Goal: Transaction & Acquisition: Purchase product/service

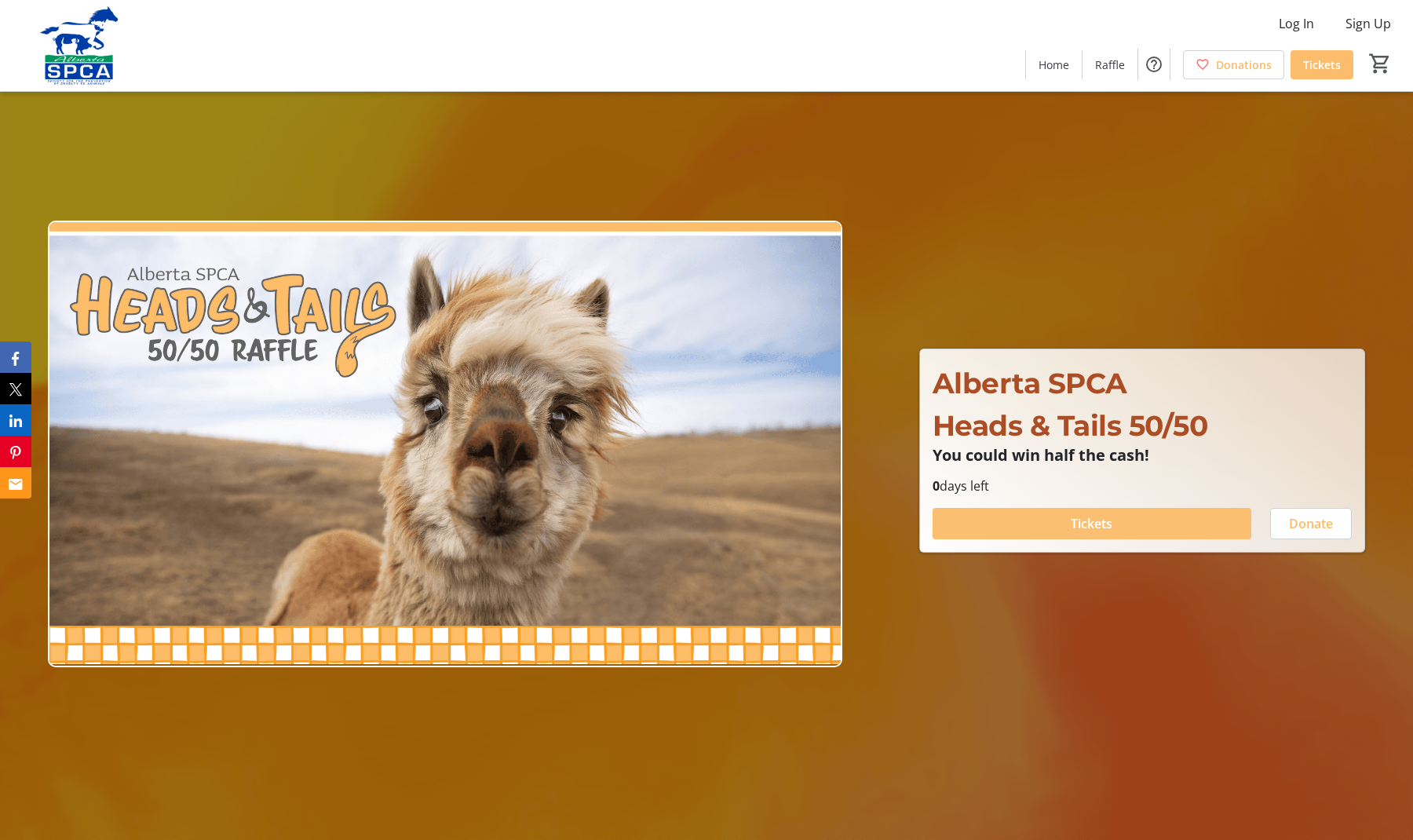
click at [1004, 526] on span at bounding box center [1092, 523] width 319 height 38
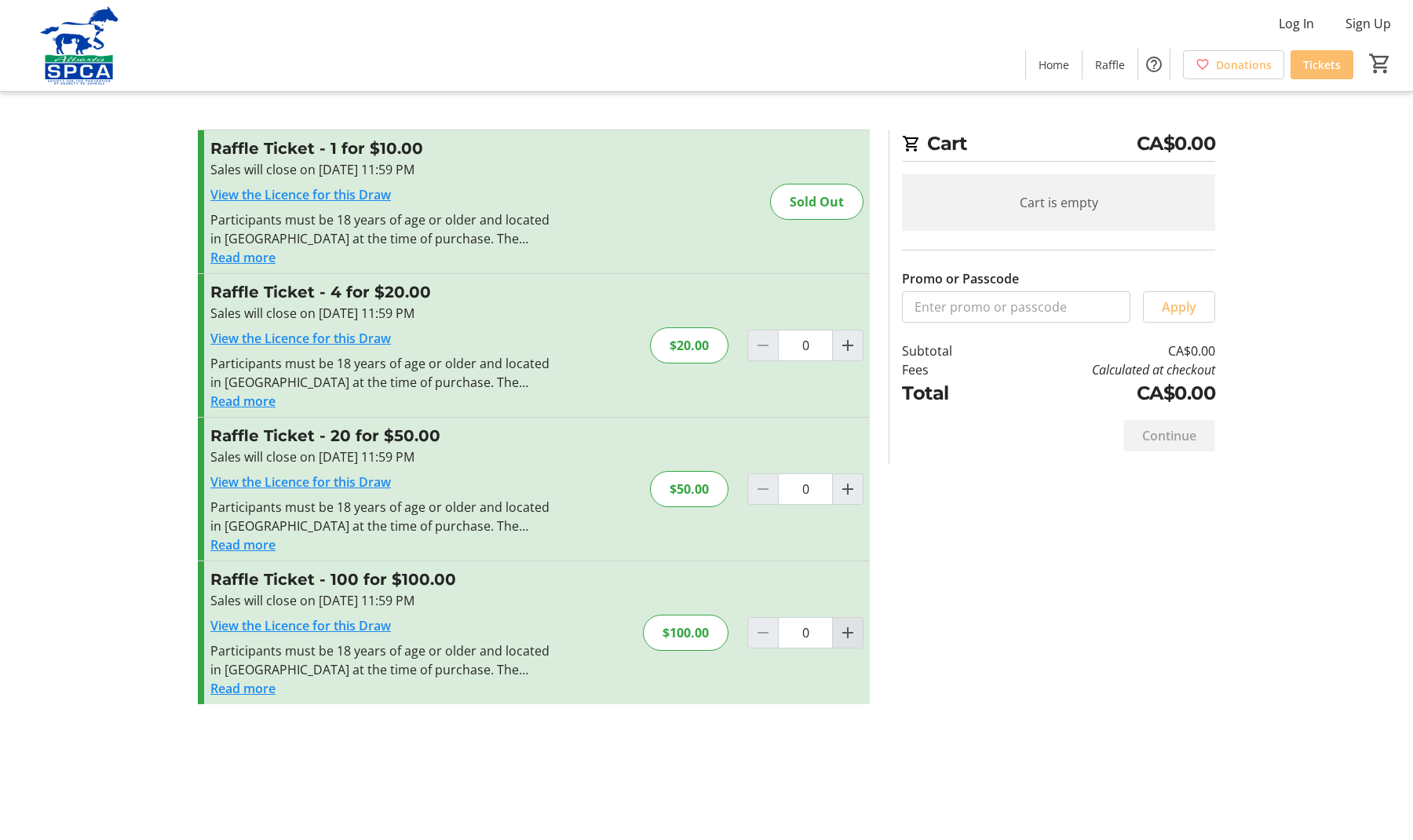
click at [853, 630] on mat-icon "Increment by one" at bounding box center [848, 633] width 19 height 19
type input "1"
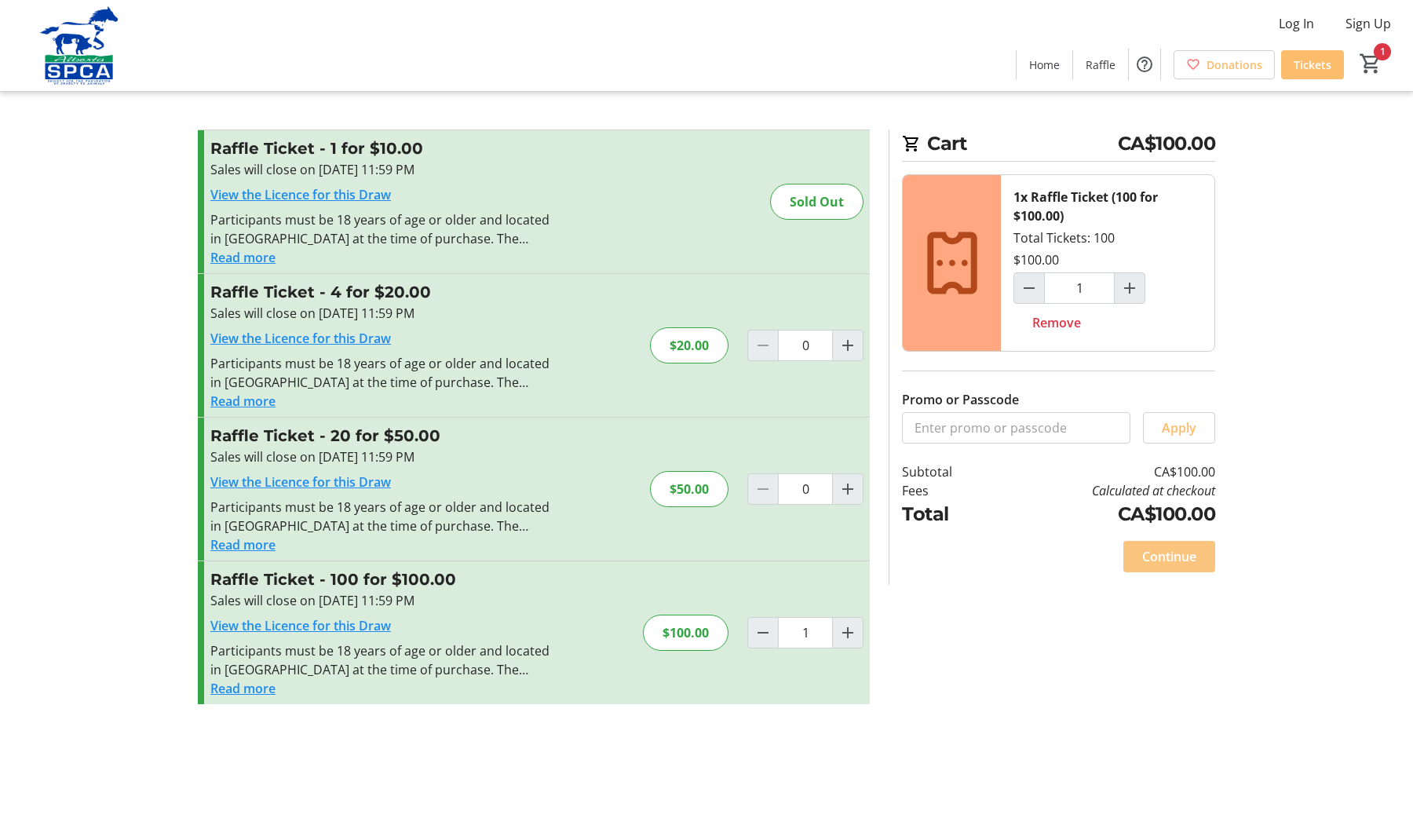
click at [1158, 559] on span "Continue" at bounding box center [1169, 557] width 54 height 19
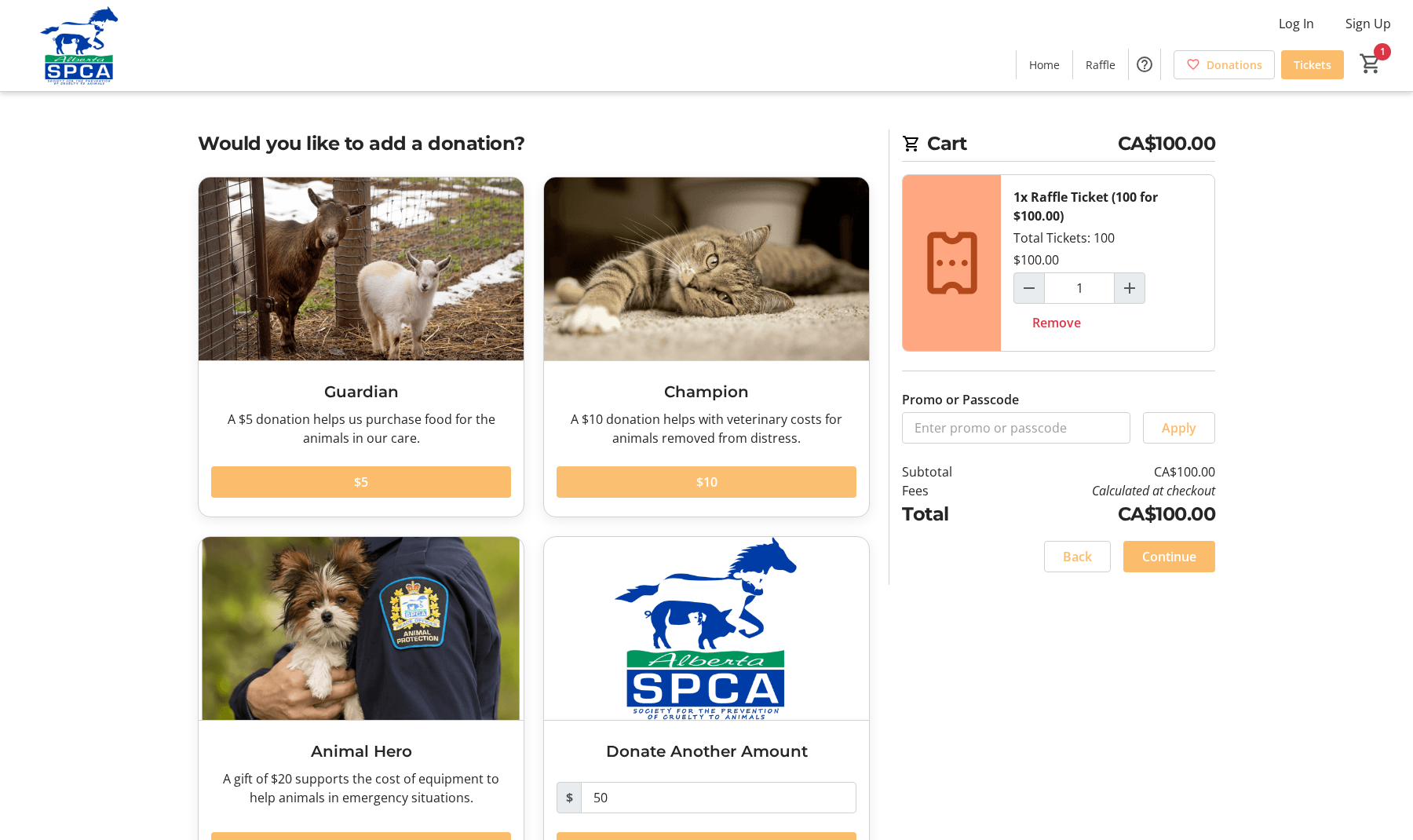
click at [718, 486] on span at bounding box center [706, 482] width 300 height 38
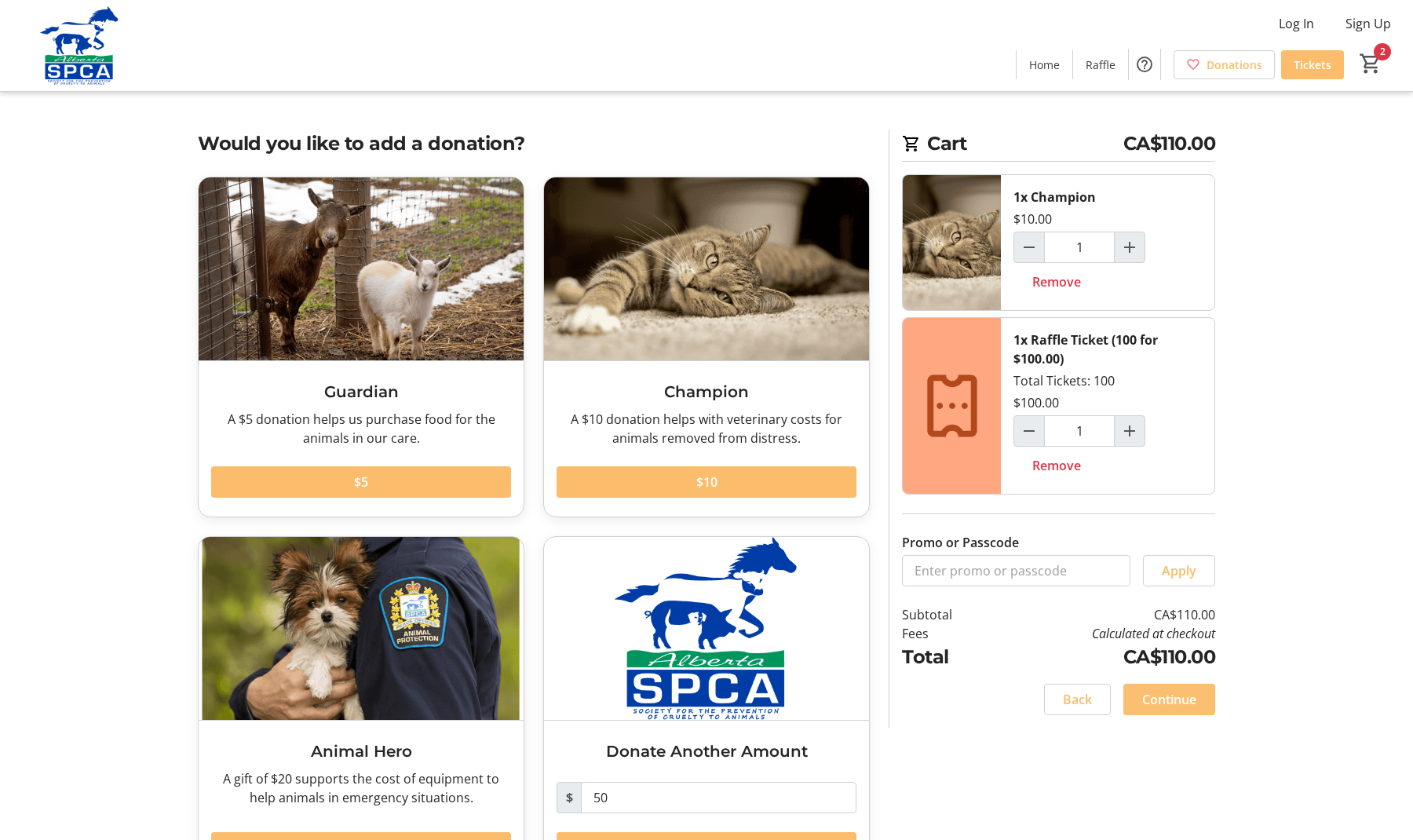
click at [1171, 703] on span "Continue" at bounding box center [1169, 700] width 54 height 19
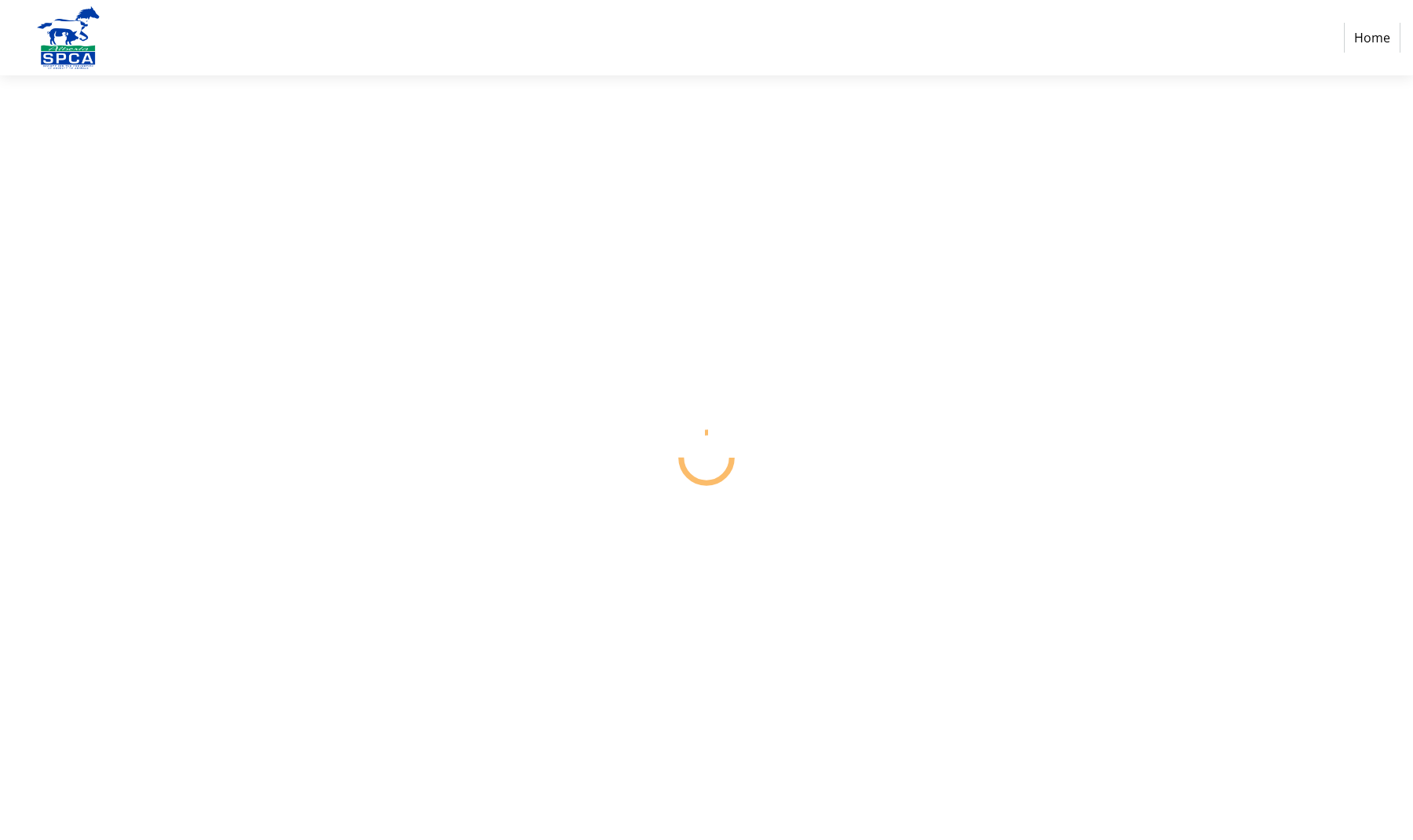
select select "CA"
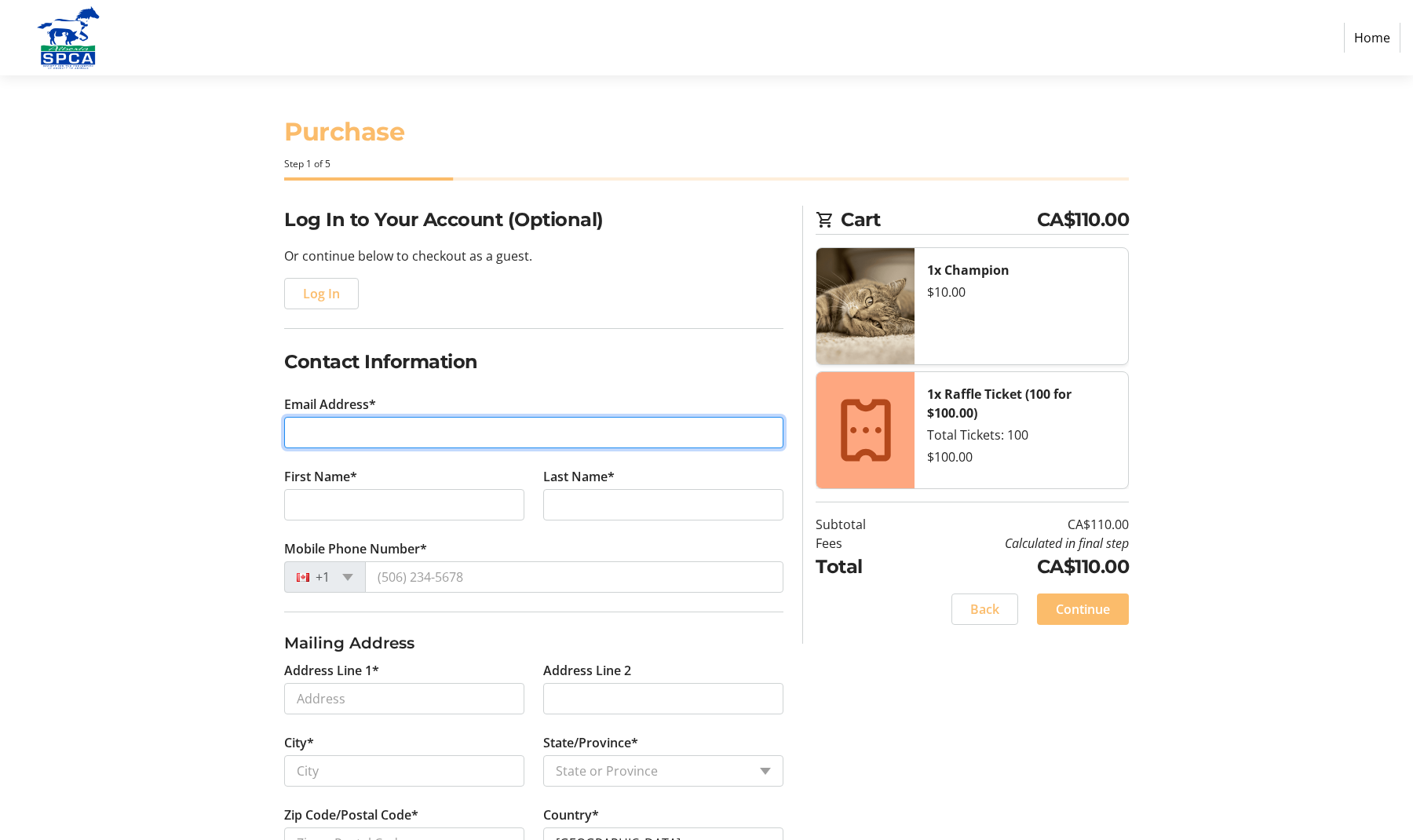
type input "[PERSON_NAME][EMAIL_ADDRESS][PERSON_NAME][PERSON_NAME][DOMAIN_NAME]"
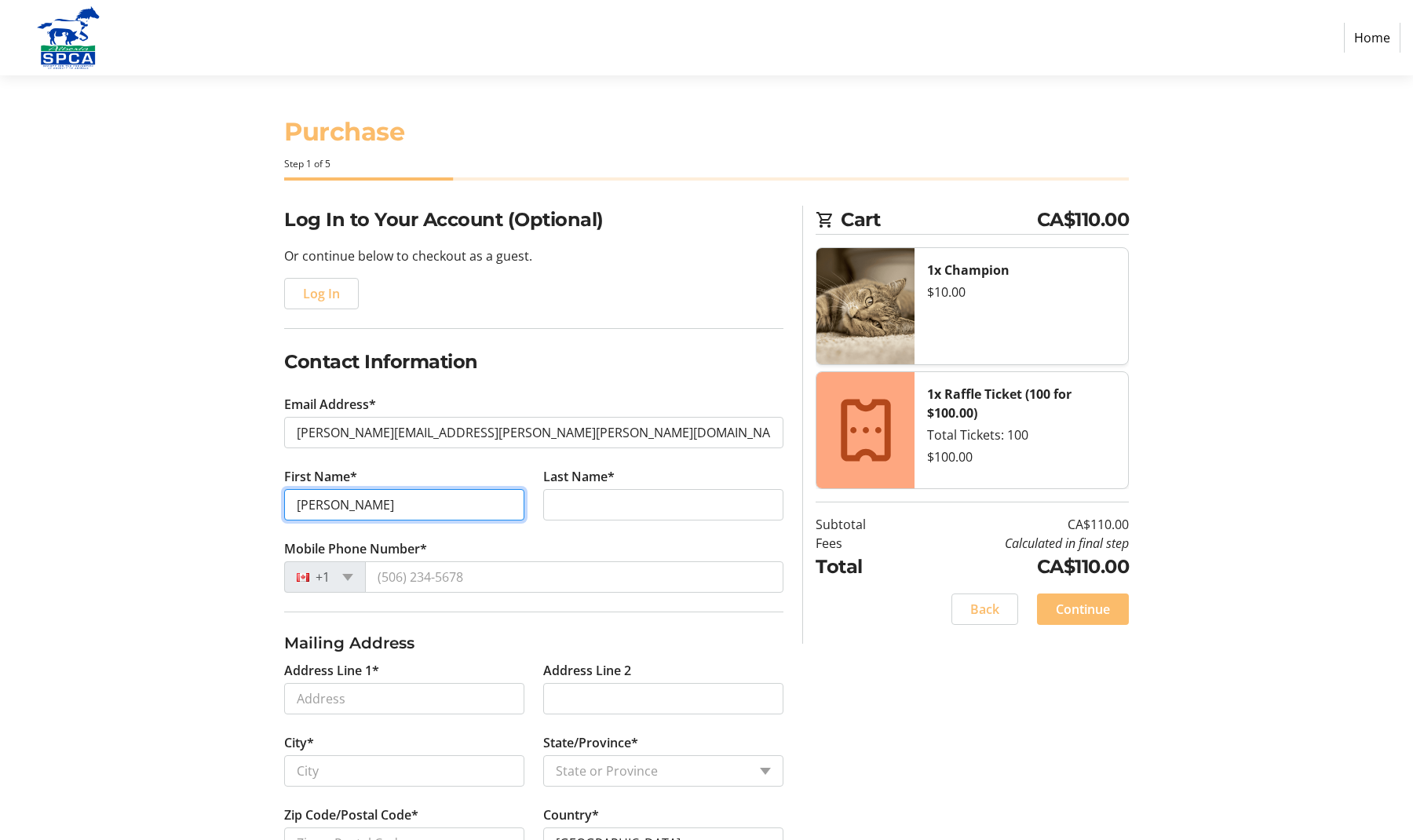
type input "[PERSON_NAME]"
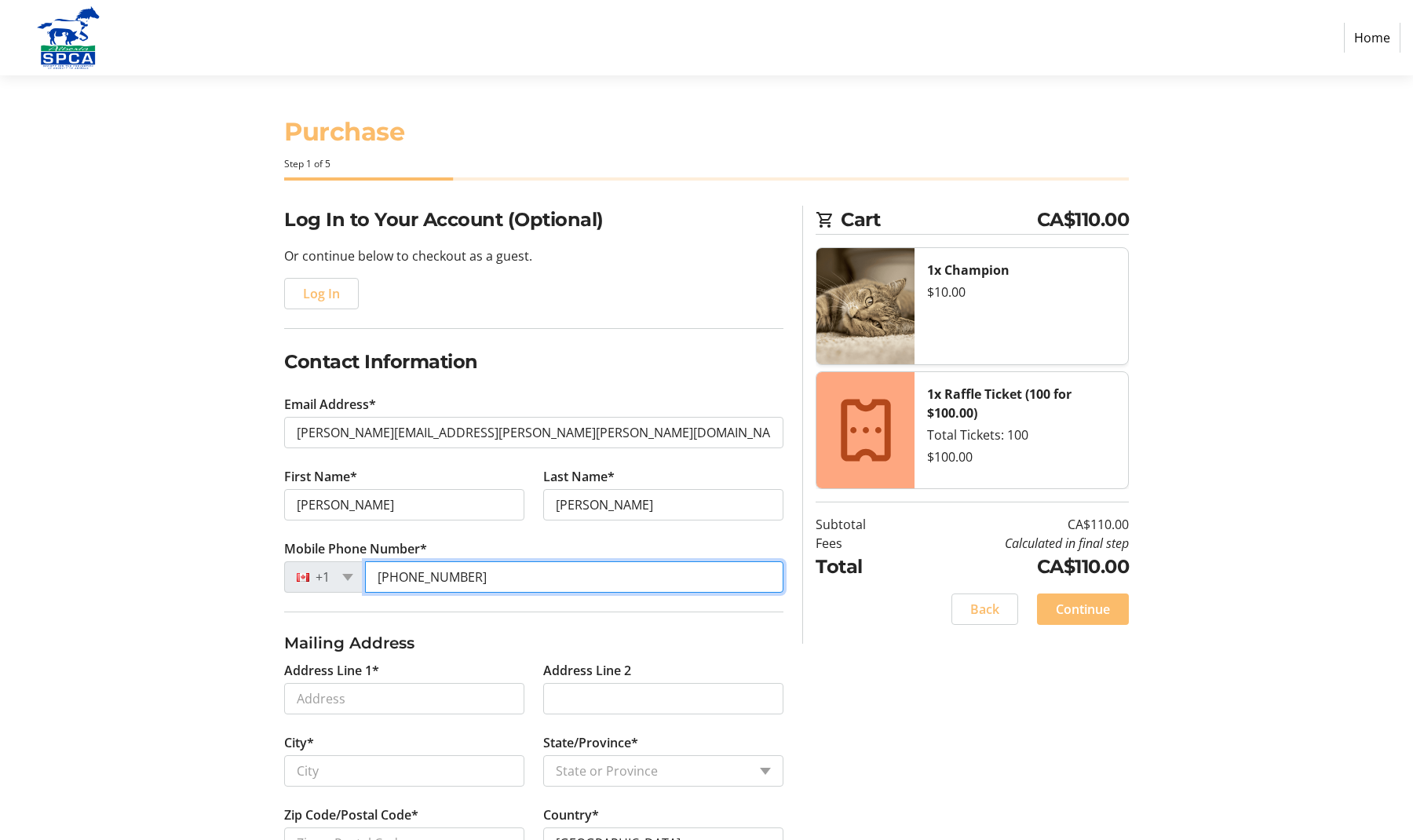
type input "[PHONE_NUMBER]"
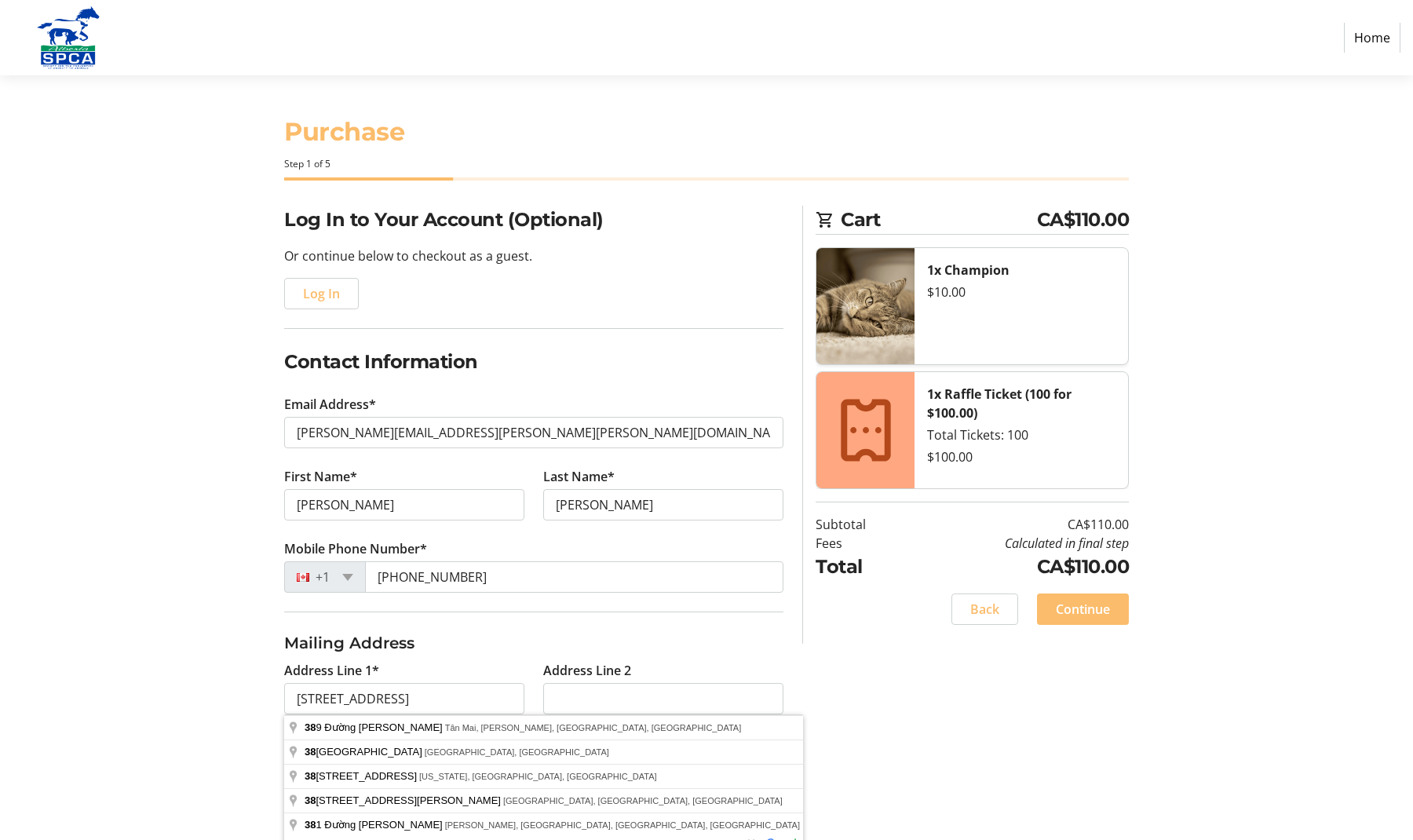
type input "389 [PERSON_NAME], [PERSON_NAME], [PERSON_NAME], [GEOGRAPHIC_DATA], [GEOGRAPHIC…"
type input "[GEOGRAPHIC_DATA]"
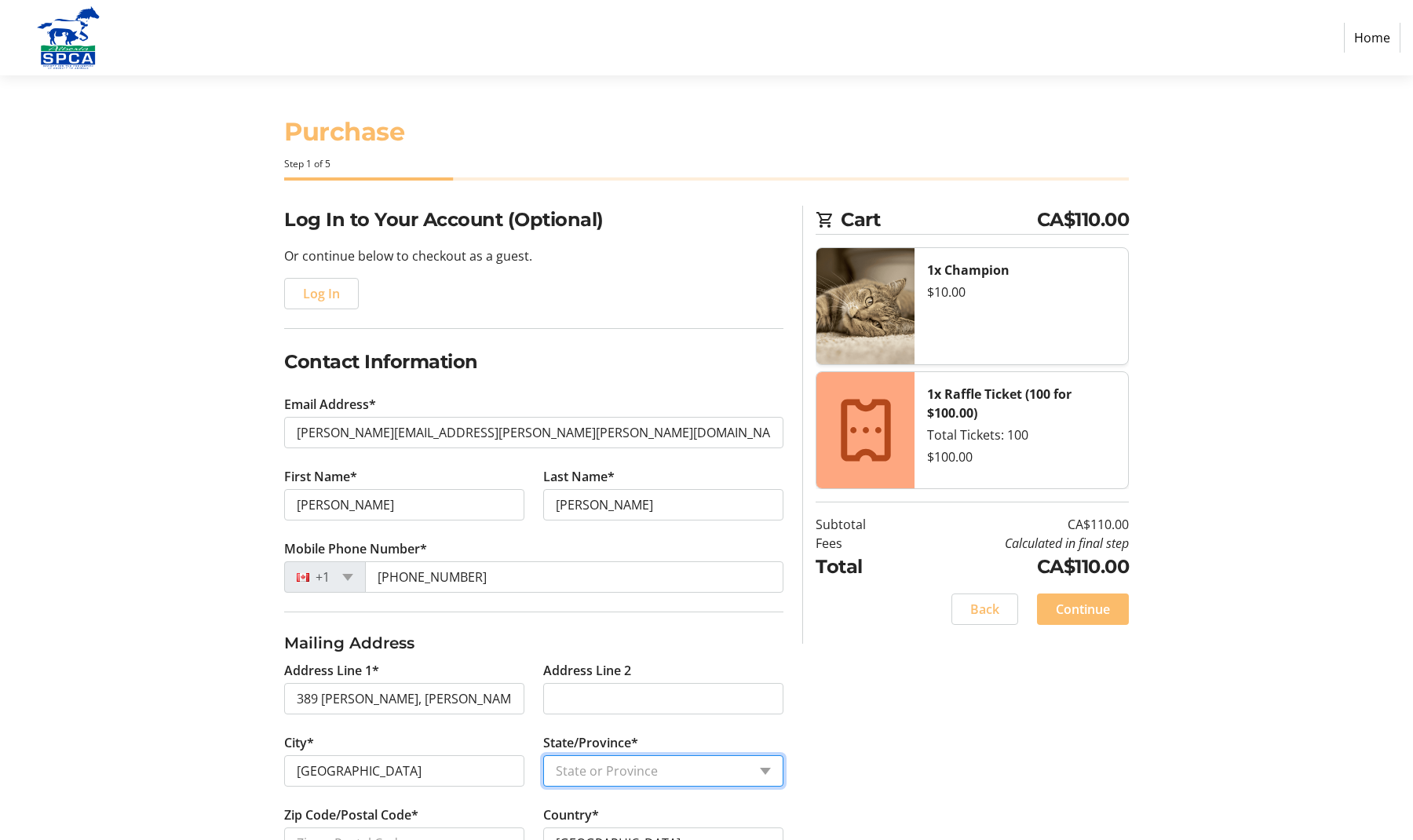
select select "AB"
type input "T3A 4T5"
type input "389 [PERSON_NAME]"
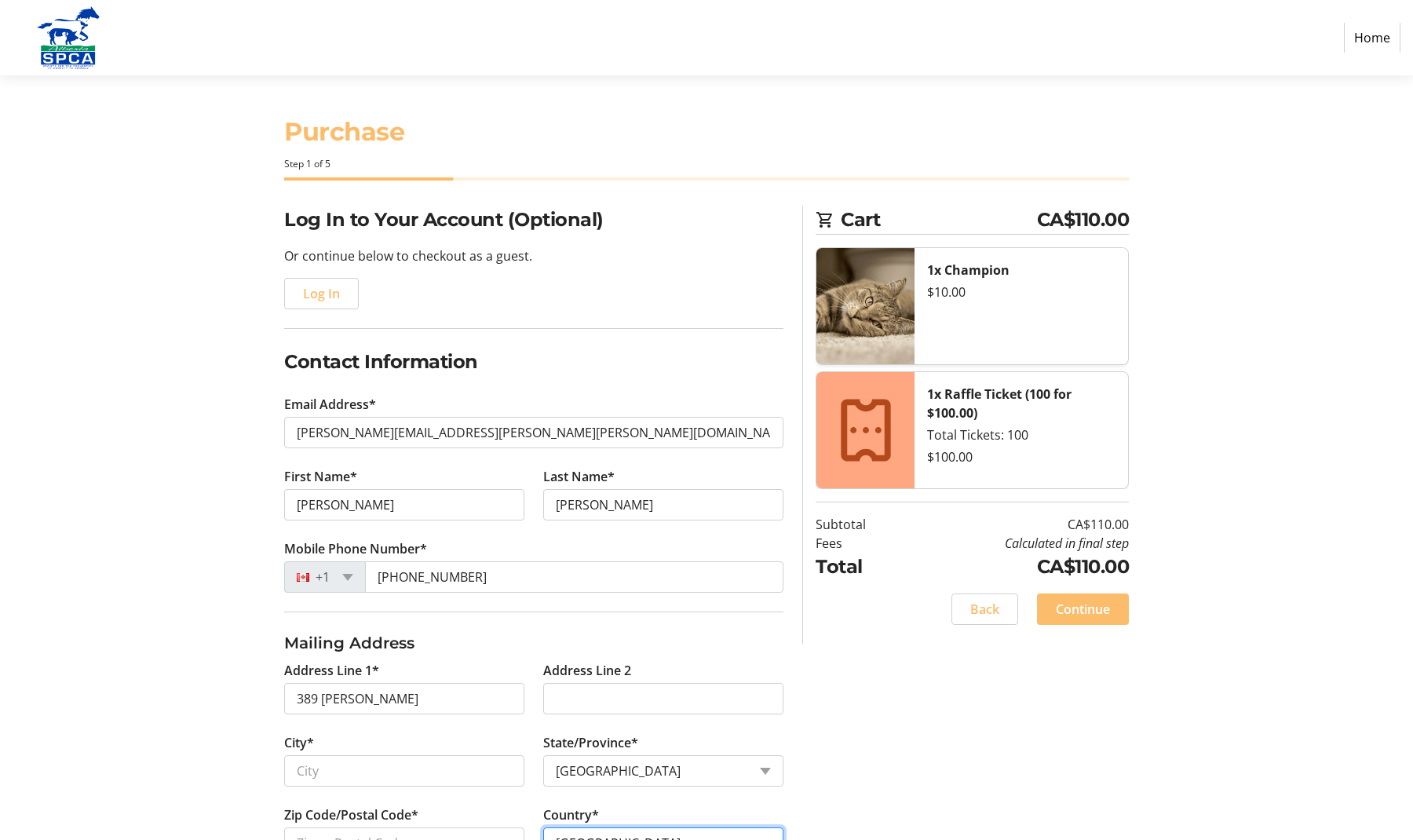
select select "CA"
select select
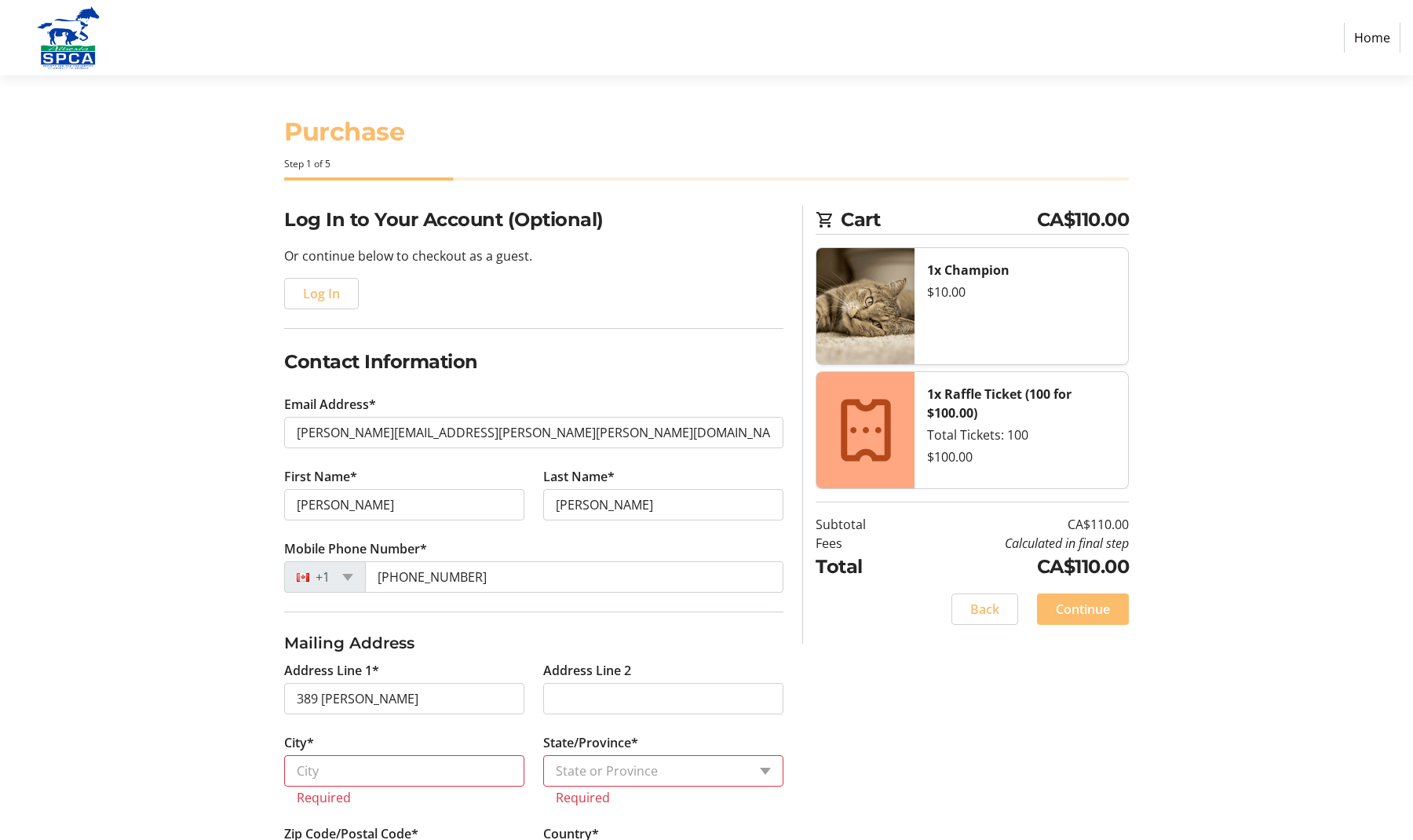
click at [457, 696] on input "389 [PERSON_NAME]" at bounding box center [404, 698] width 240 height 32
type input "38 [GEOGRAPHIC_DATA]"
type input "[GEOGRAPHIC_DATA]"
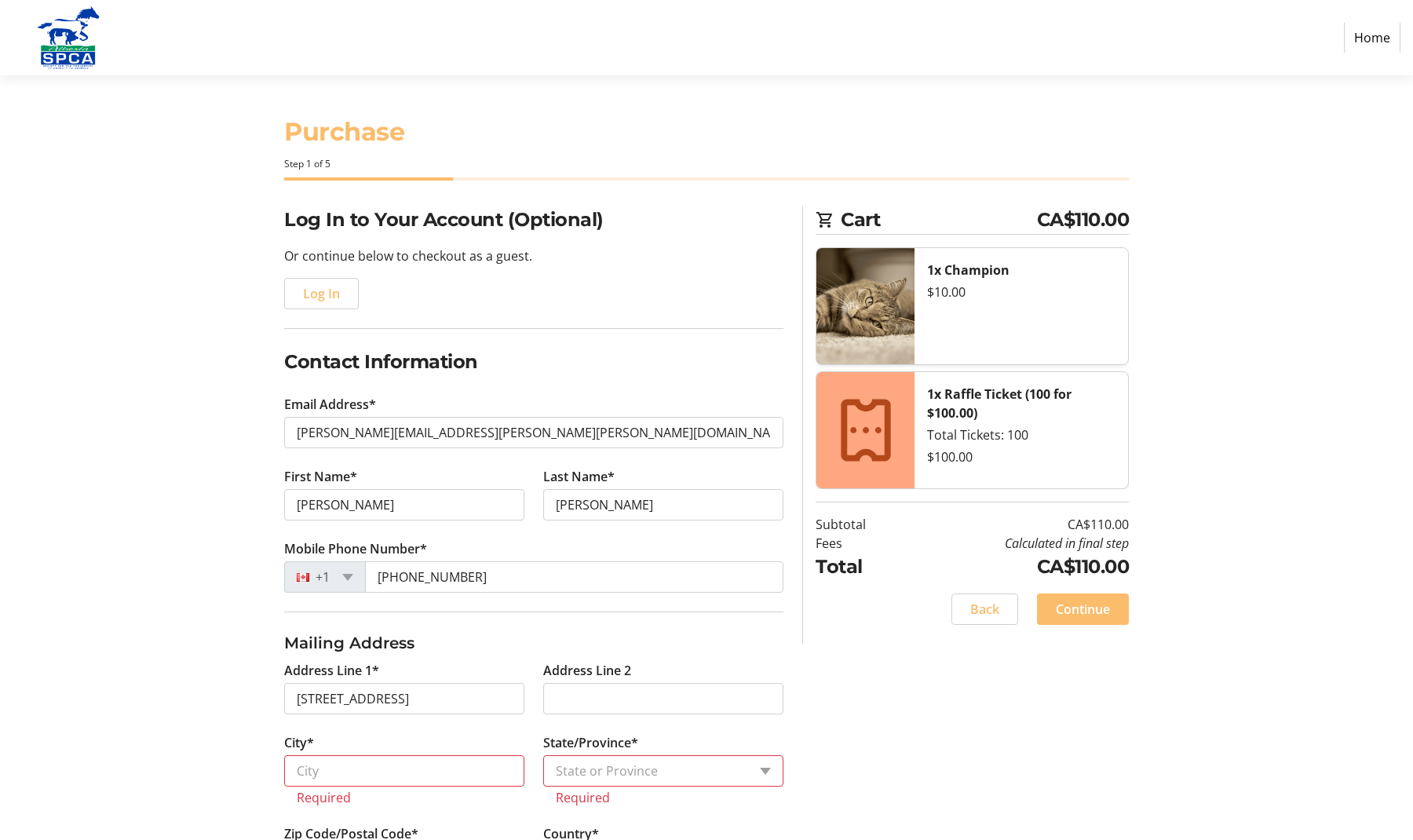
select select "AB"
type input "T3A 4T5"
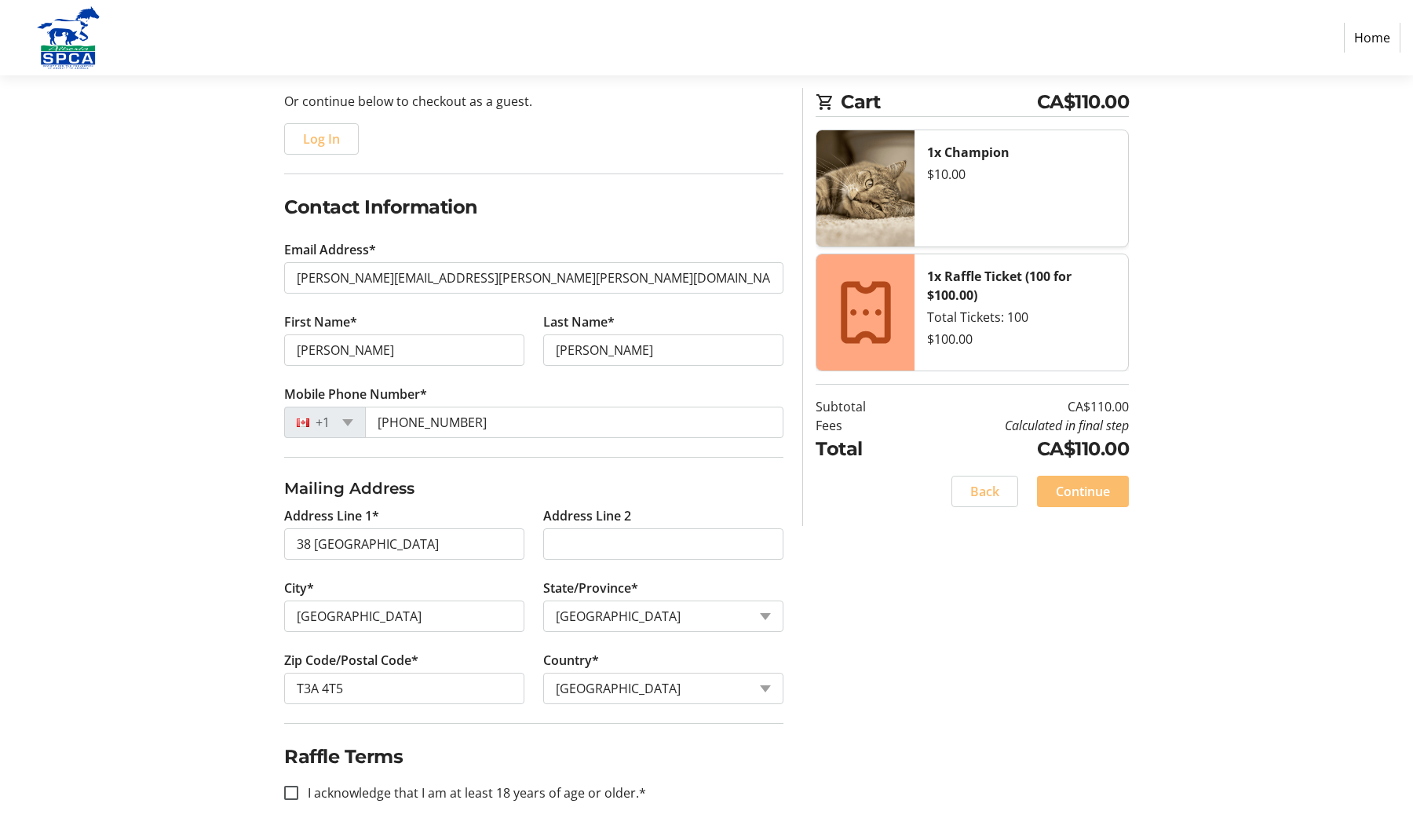
scroll to position [155, 0]
click at [289, 794] on input "I acknowledge that I am at least 18 years of age or older.*" at bounding box center [291, 792] width 14 height 14
checkbox input "true"
click at [1084, 494] on span "Continue" at bounding box center [1082, 491] width 54 height 19
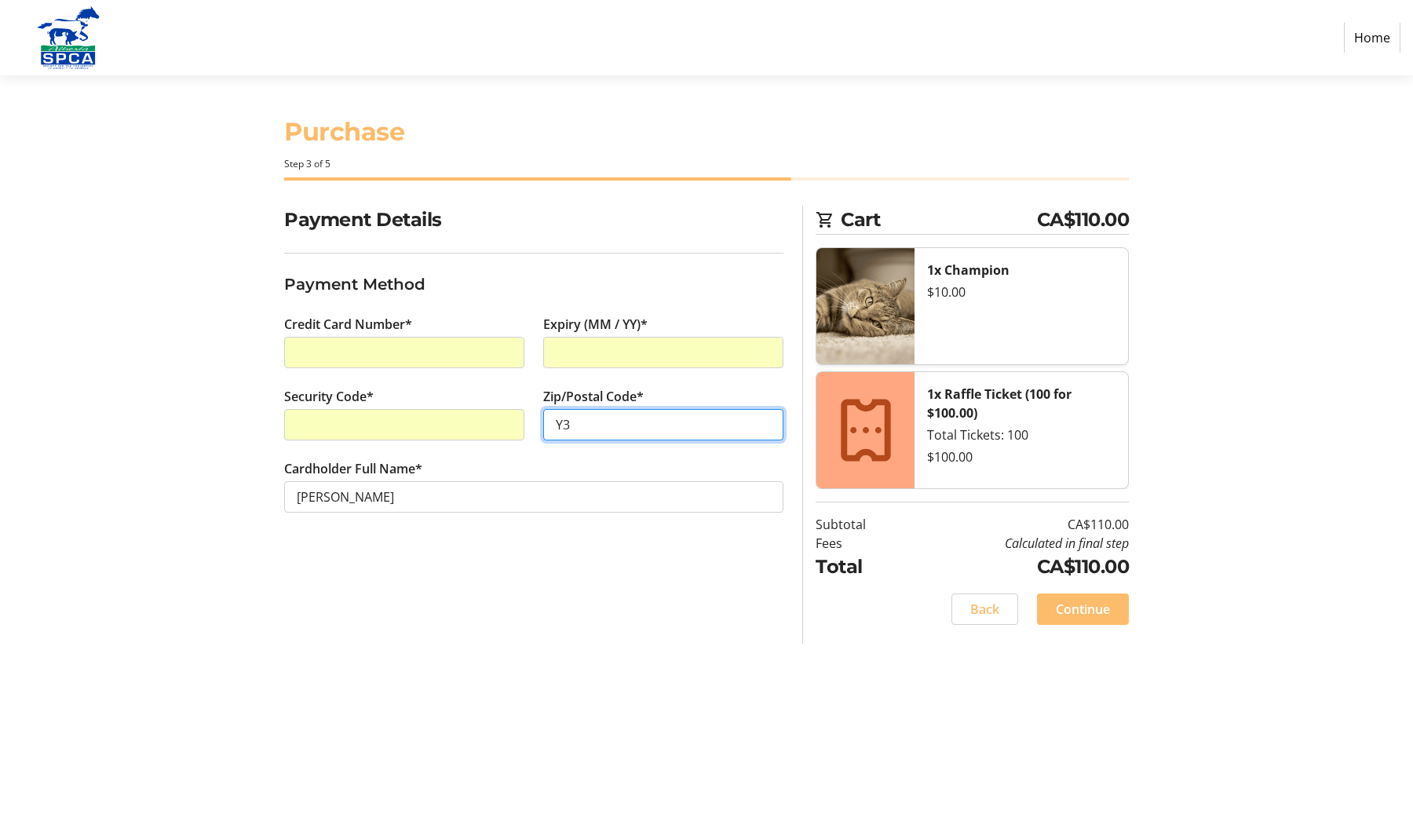
type input "Y"
type input "T3A 4T5"
click at [617, 573] on div "Payment Details Payment Method Credit Card Number* Expiry (MM / YY)* Security C…" at bounding box center [534, 424] width 518 height 438
click at [1074, 607] on span "Continue" at bounding box center [1082, 609] width 54 height 19
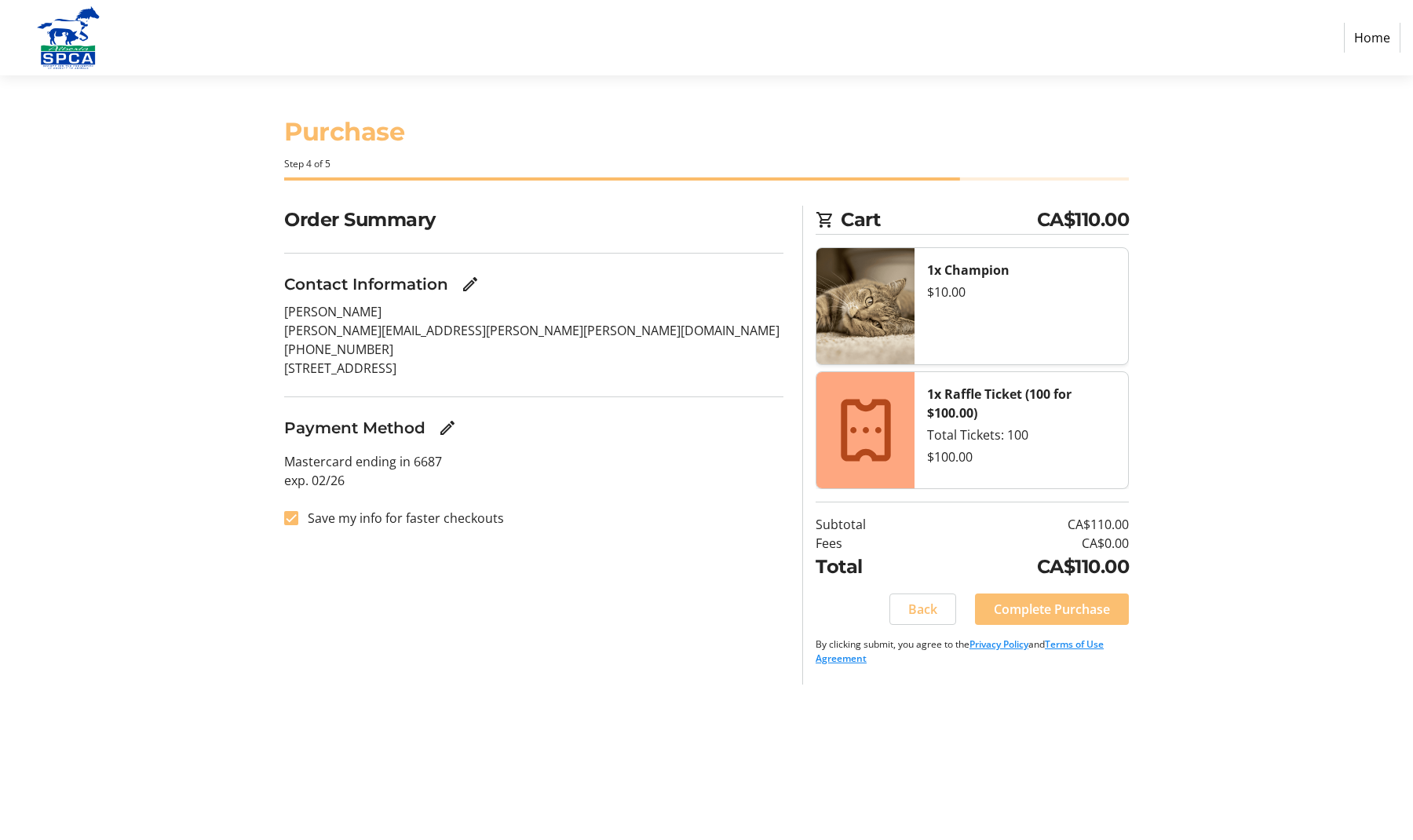
click at [1053, 608] on span "Complete Purchase" at bounding box center [1052, 609] width 116 height 19
